Goal: Navigation & Orientation: Find specific page/section

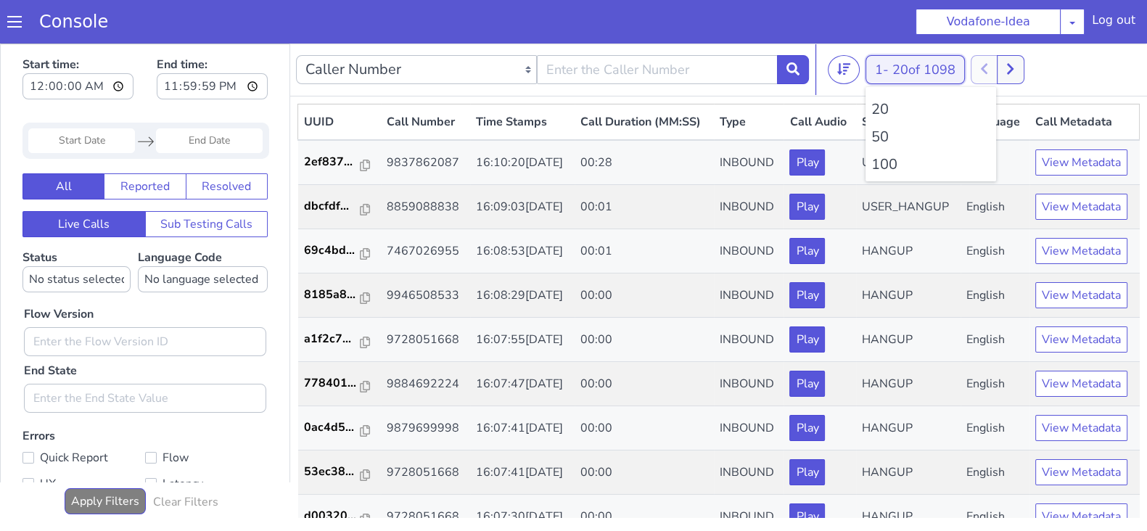
click at [897, 67] on span "20 of 1098" at bounding box center [923, 69] width 63 height 17
click at [882, 165] on li "100" at bounding box center [930, 165] width 119 height 22
click at [872, 61] on button "1 - 20 of 28517" at bounding box center [919, 69] width 107 height 29
click at [882, 165] on li "100" at bounding box center [930, 165] width 119 height 22
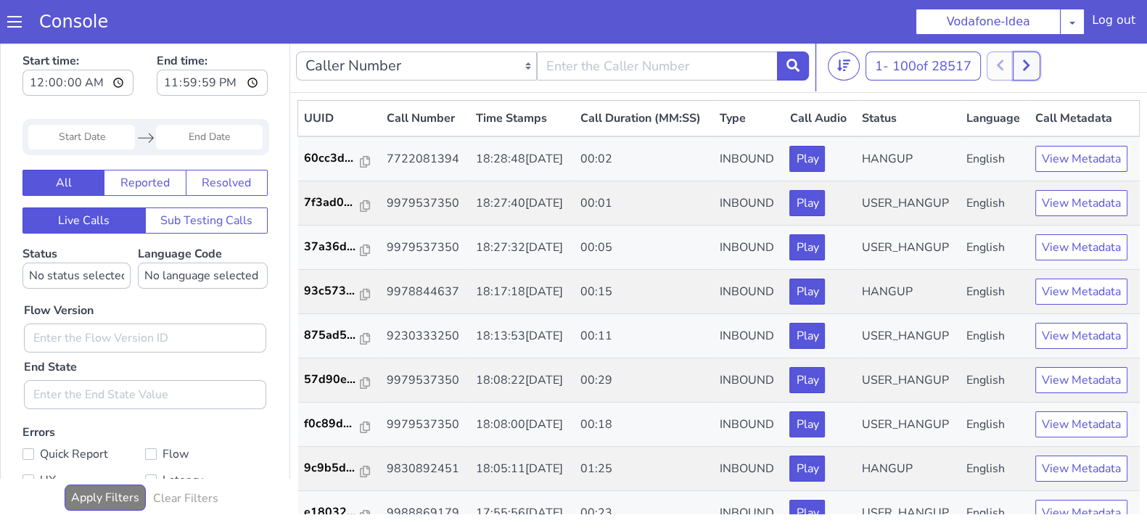
click at [1028, 73] on button at bounding box center [1026, 66] width 27 height 29
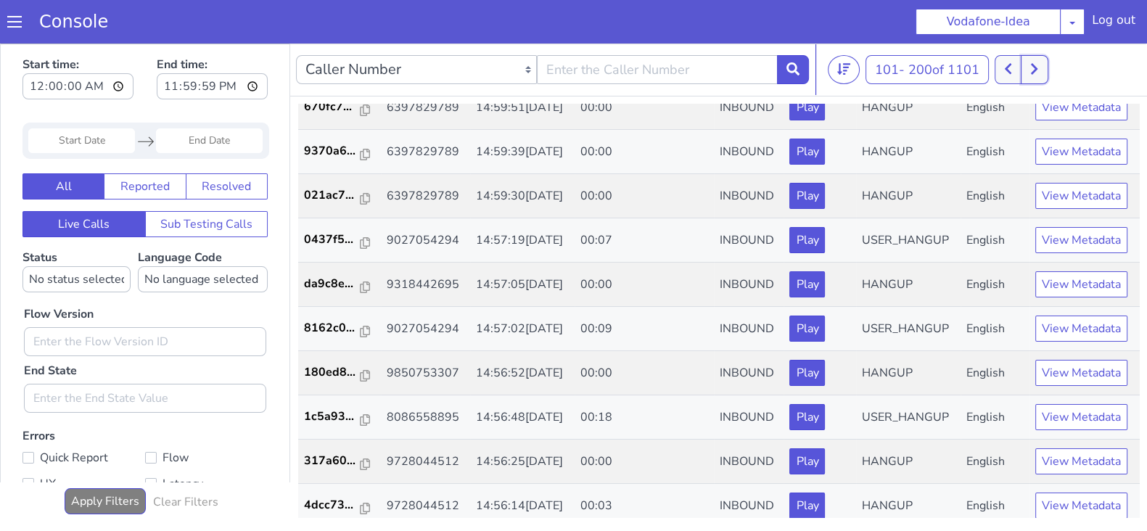
scroll to position [1786, 0]
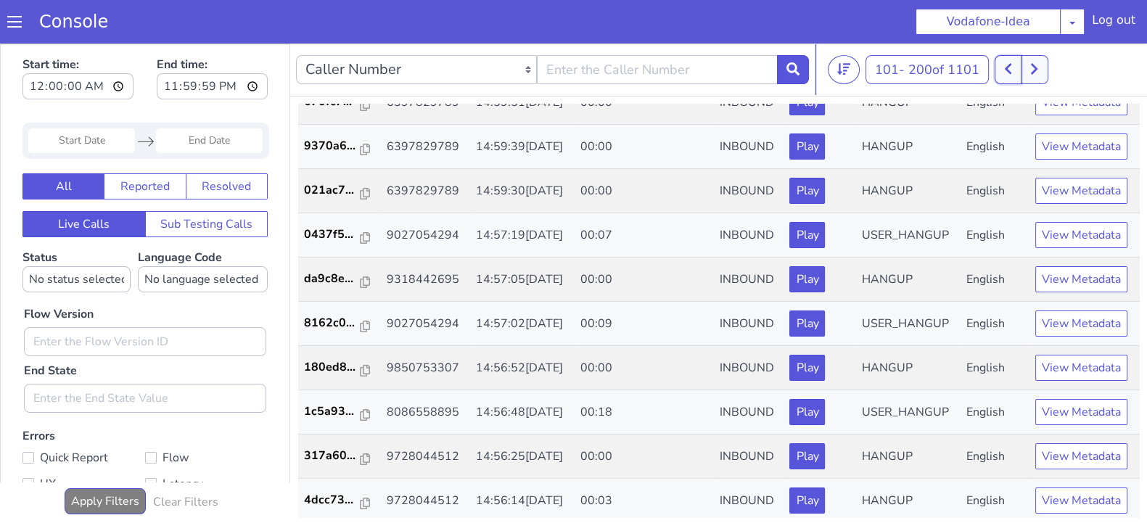
click at [1010, 59] on button at bounding box center [1008, 69] width 27 height 29
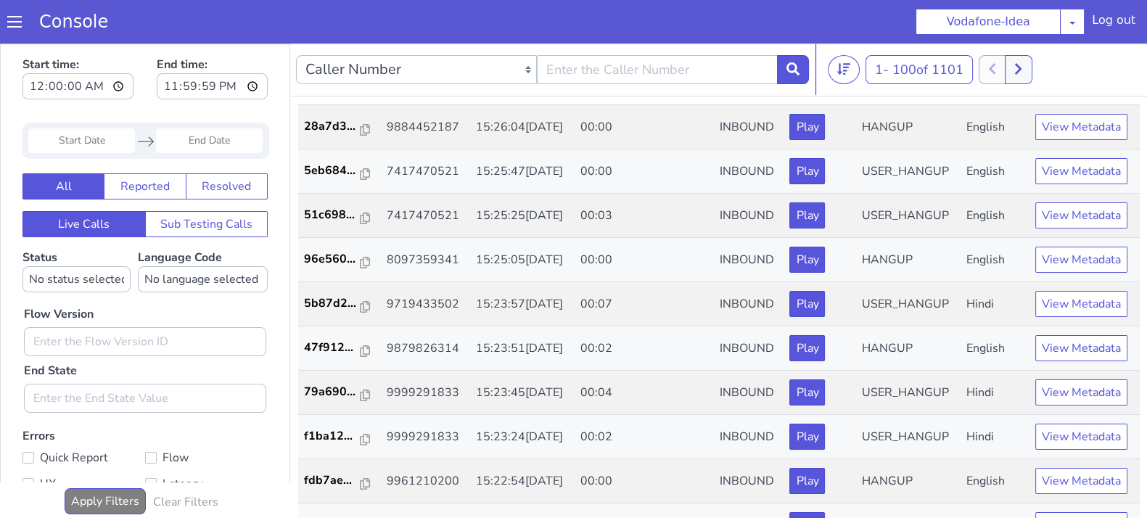
scroll to position [4034, 0]
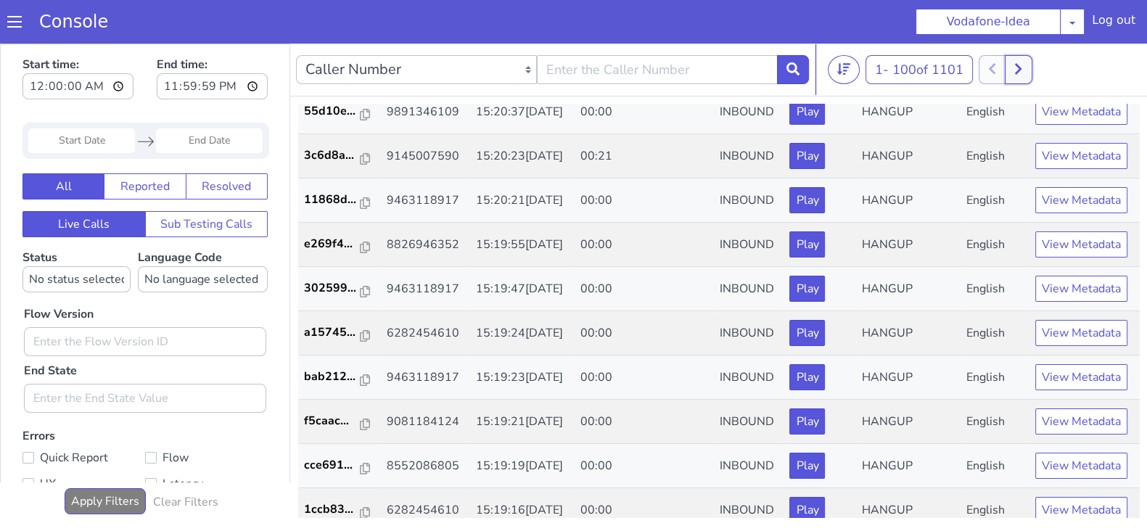
click at [1022, 66] on icon at bounding box center [1018, 68] width 8 height 13
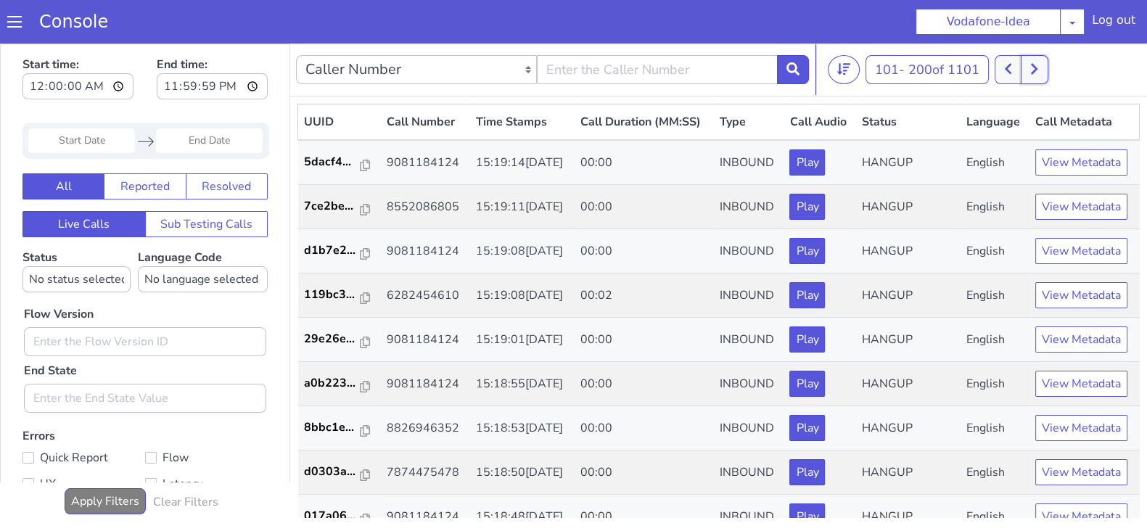
click at [1038, 66] on icon at bounding box center [1034, 69] width 7 height 11
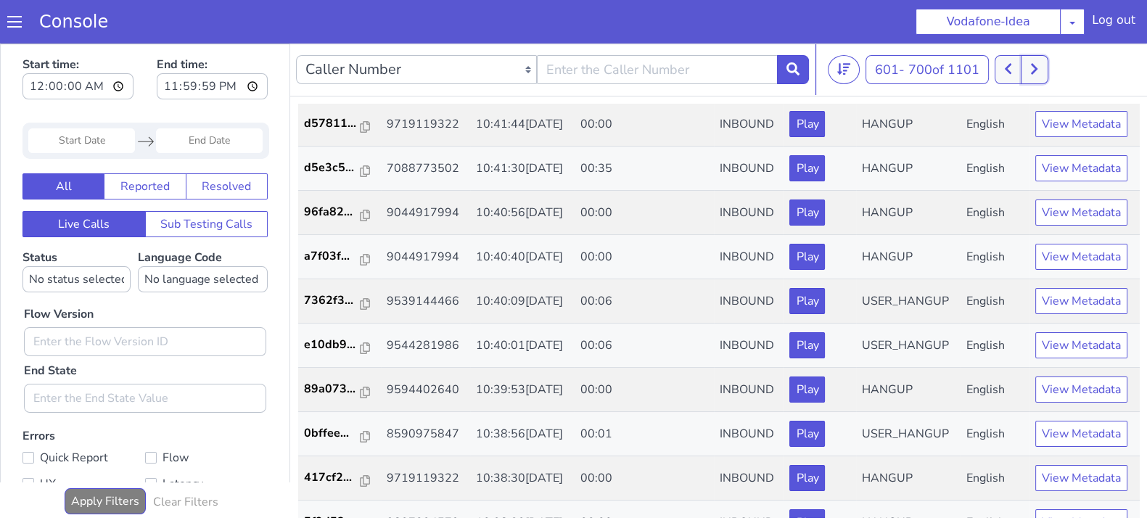
scroll to position [3618, 0]
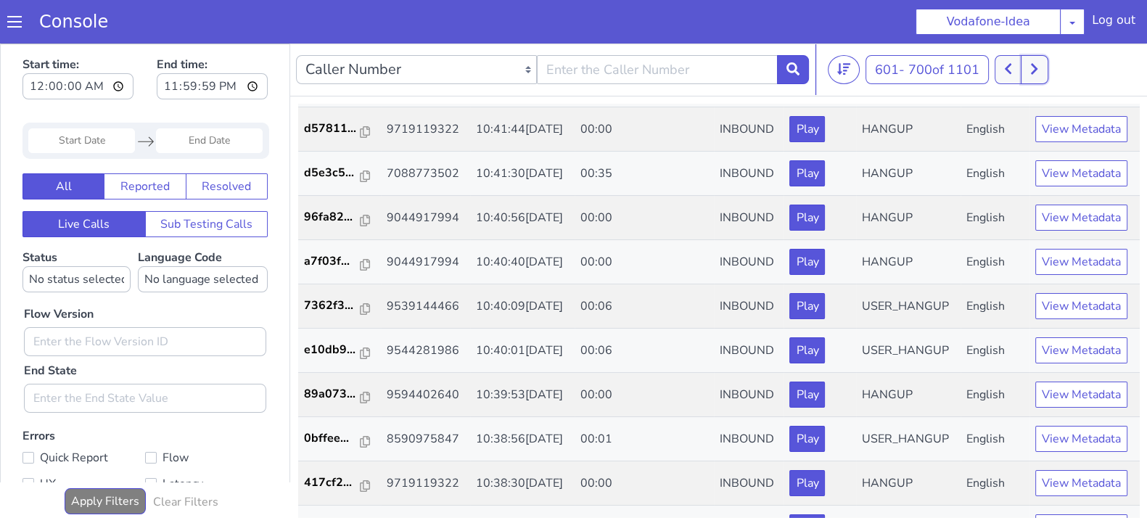
click at [1038, 74] on icon at bounding box center [1034, 68] width 8 height 13
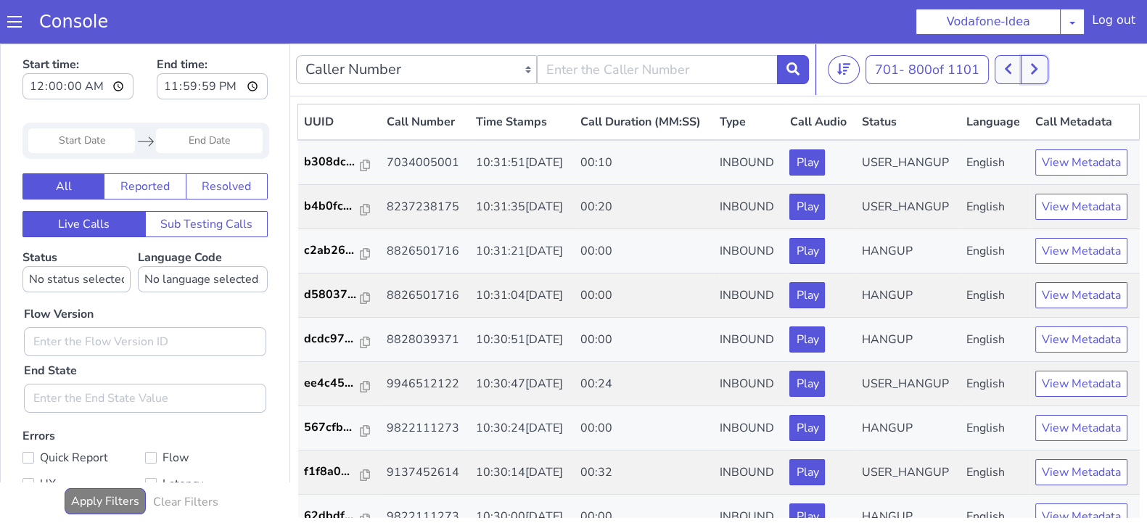
click at [1038, 74] on icon at bounding box center [1034, 68] width 8 height 13
click at [1038, 74] on button at bounding box center [1042, 69] width 27 height 29
click at [1038, 74] on button at bounding box center [1024, 69] width 27 height 29
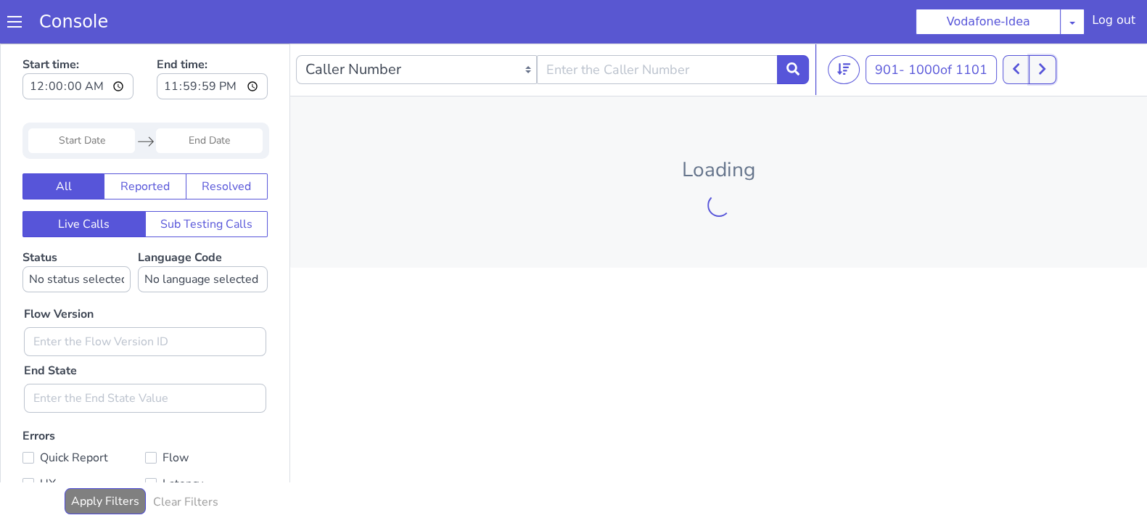
click at [1038, 74] on button at bounding box center [1042, 69] width 27 height 29
